Goal: Task Accomplishment & Management: Manage account settings

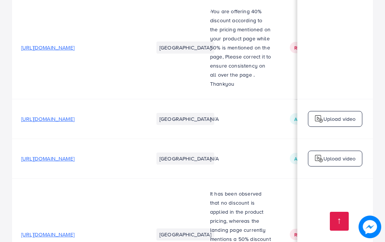
scroll to position [0, 136]
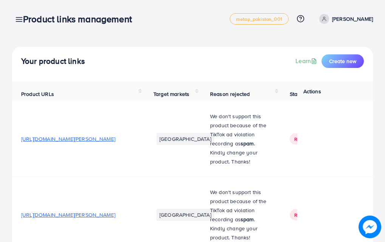
click at [26, 23] on h3 "Product links management" at bounding box center [80, 19] width 115 height 11
click at [20, 24] on div "Product links management" at bounding box center [80, 19] width 127 height 11
click at [20, 22] on div "Product links management" at bounding box center [80, 19] width 127 height 11
click at [20, 19] on div "Product links management" at bounding box center [80, 19] width 127 height 11
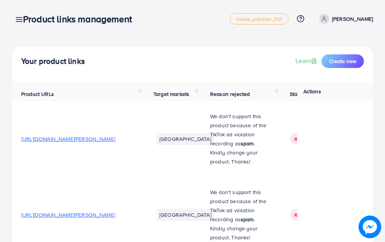
click at [19, 20] on div "Product links management" at bounding box center [80, 19] width 127 height 11
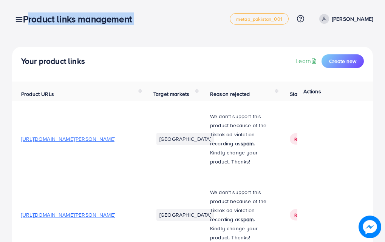
click at [19, 20] on div "Product links management" at bounding box center [80, 19] width 127 height 11
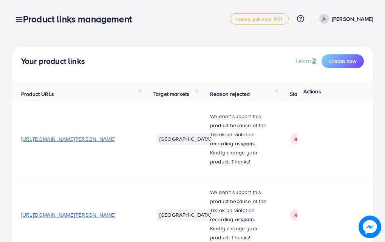
drag, startPoint x: 223, startPoint y: 37, endPoint x: 203, endPoint y: 31, distance: 20.4
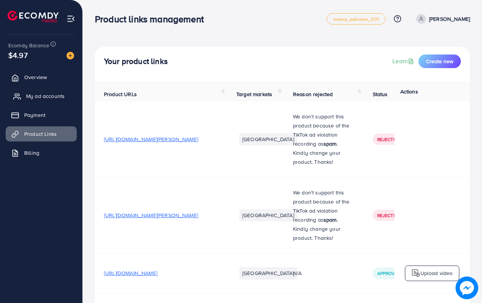
drag, startPoint x: 386, startPoint y: 0, endPoint x: 43, endPoint y: 97, distance: 356.8
click at [43, 97] on span "My ad accounts" at bounding box center [45, 96] width 39 height 8
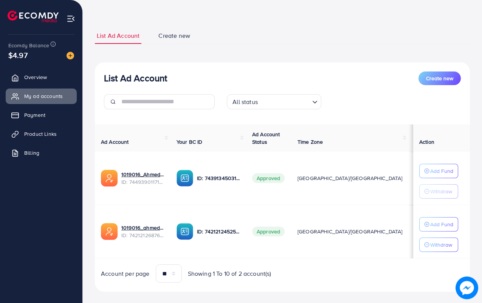
scroll to position [39, 0]
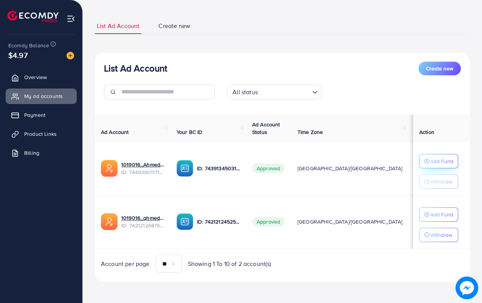
click at [387, 163] on p "Add Fund" at bounding box center [441, 161] width 23 height 9
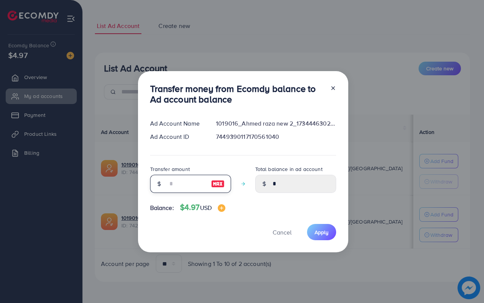
click at [190, 178] on input "number" at bounding box center [187, 184] width 38 height 18
type input "*"
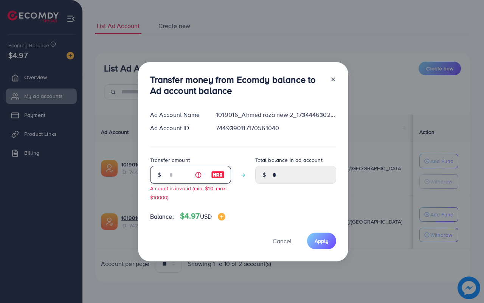
type input "****"
type input "*"
type input "****"
type input "*"
click at [318, 240] on span "Apply" at bounding box center [322, 241] width 14 height 8
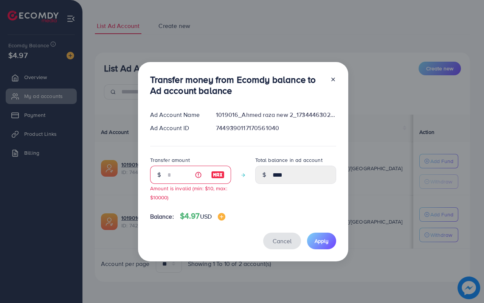
click at [286, 239] on span "Cancel" at bounding box center [282, 241] width 19 height 8
type input "*"
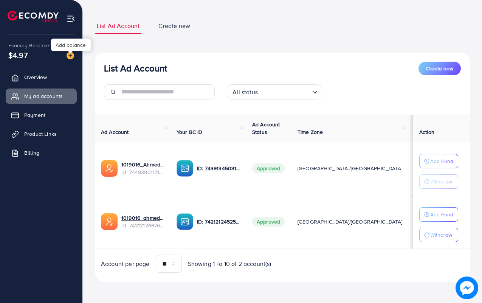
click at [69, 59] on img at bounding box center [71, 56] width 8 height 8
